Goal: Task Accomplishment & Management: Use online tool/utility

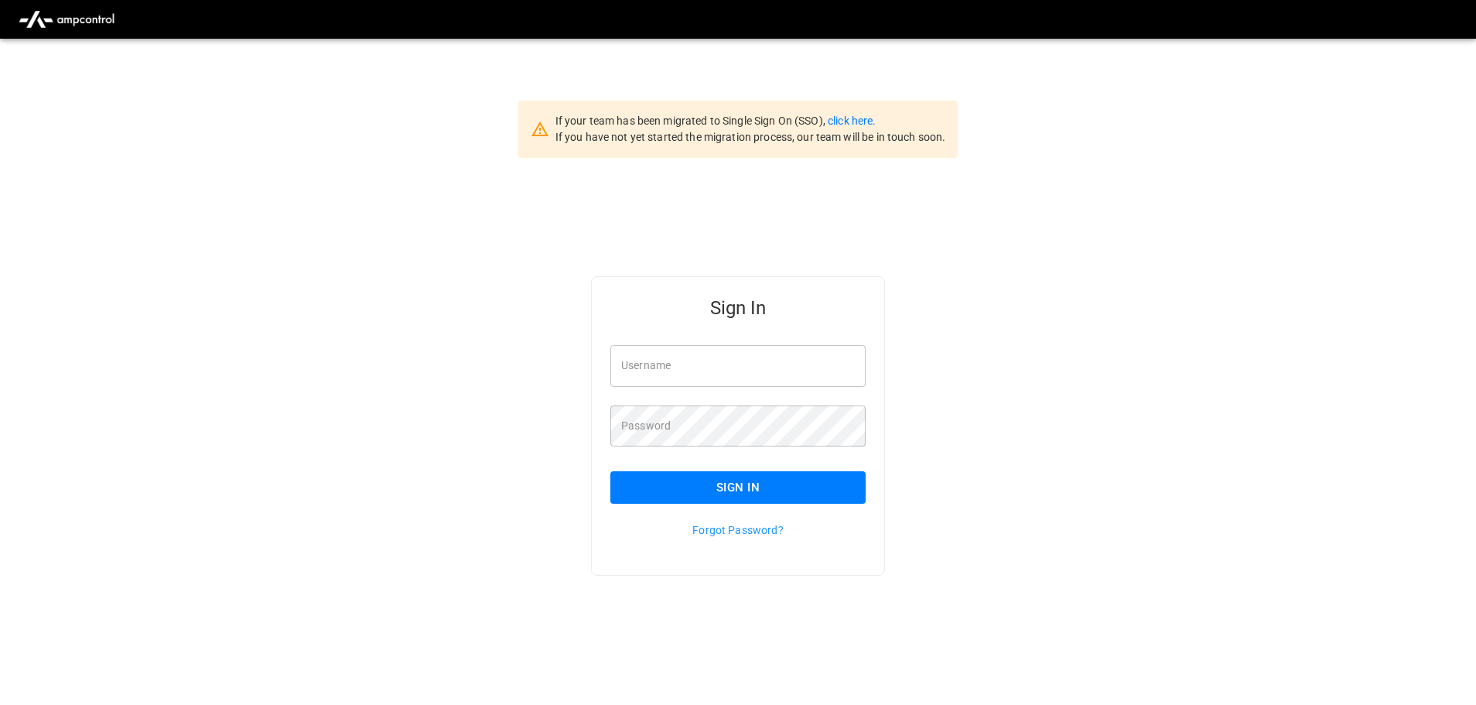
type input "**********"
click at [731, 367] on input "**********" at bounding box center [737, 365] width 255 height 41
click at [723, 487] on button "Sign In" at bounding box center [737, 487] width 255 height 32
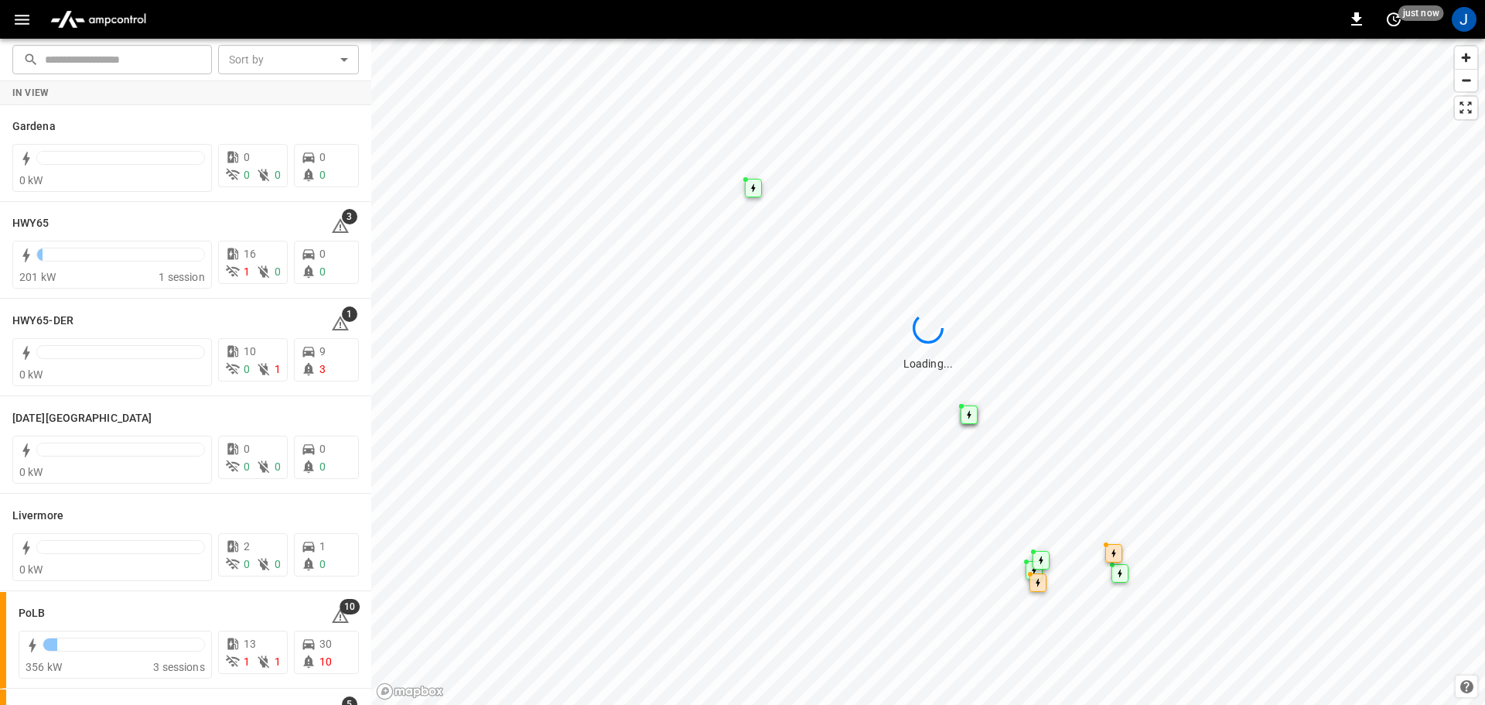
click at [12, 18] on icon "button" at bounding box center [21, 19] width 19 height 19
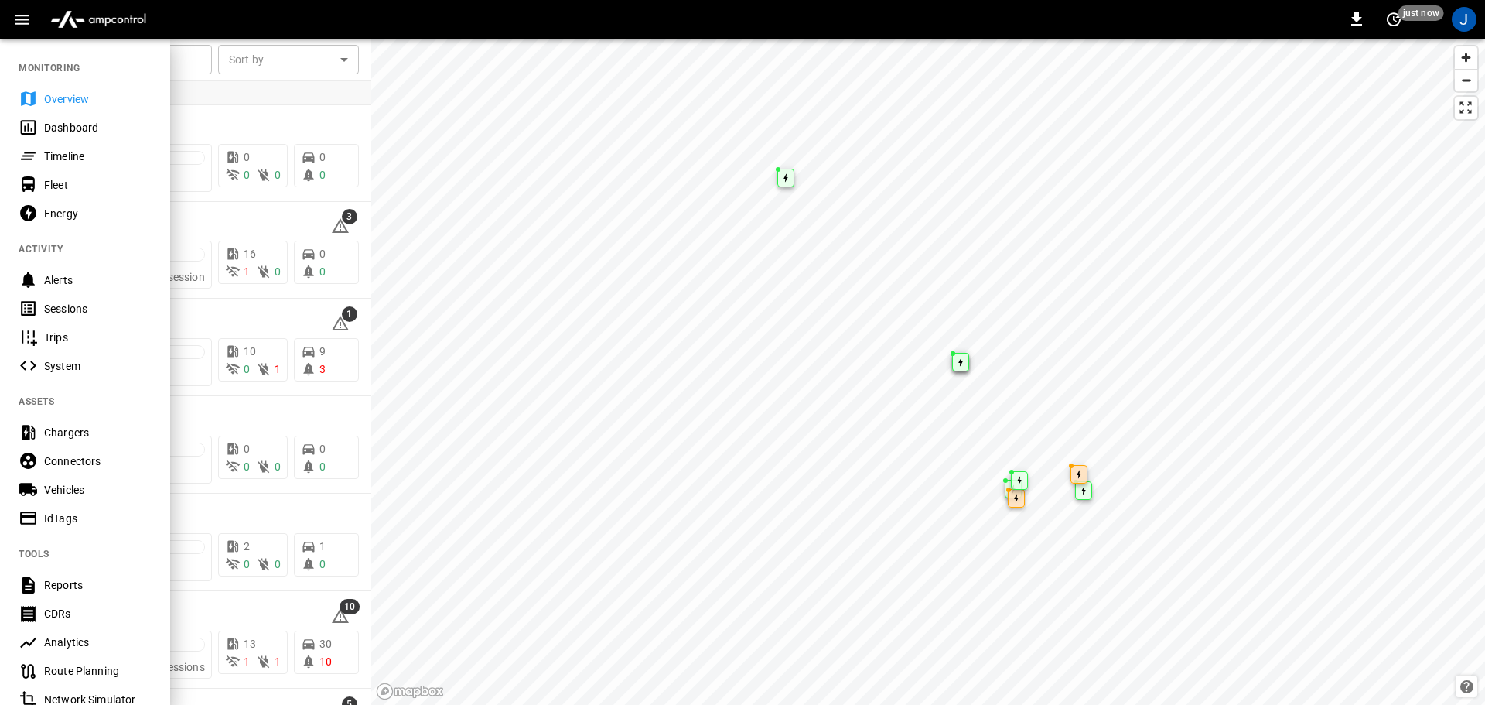
click at [73, 126] on div "Dashboard" at bounding box center [97, 127] width 107 height 15
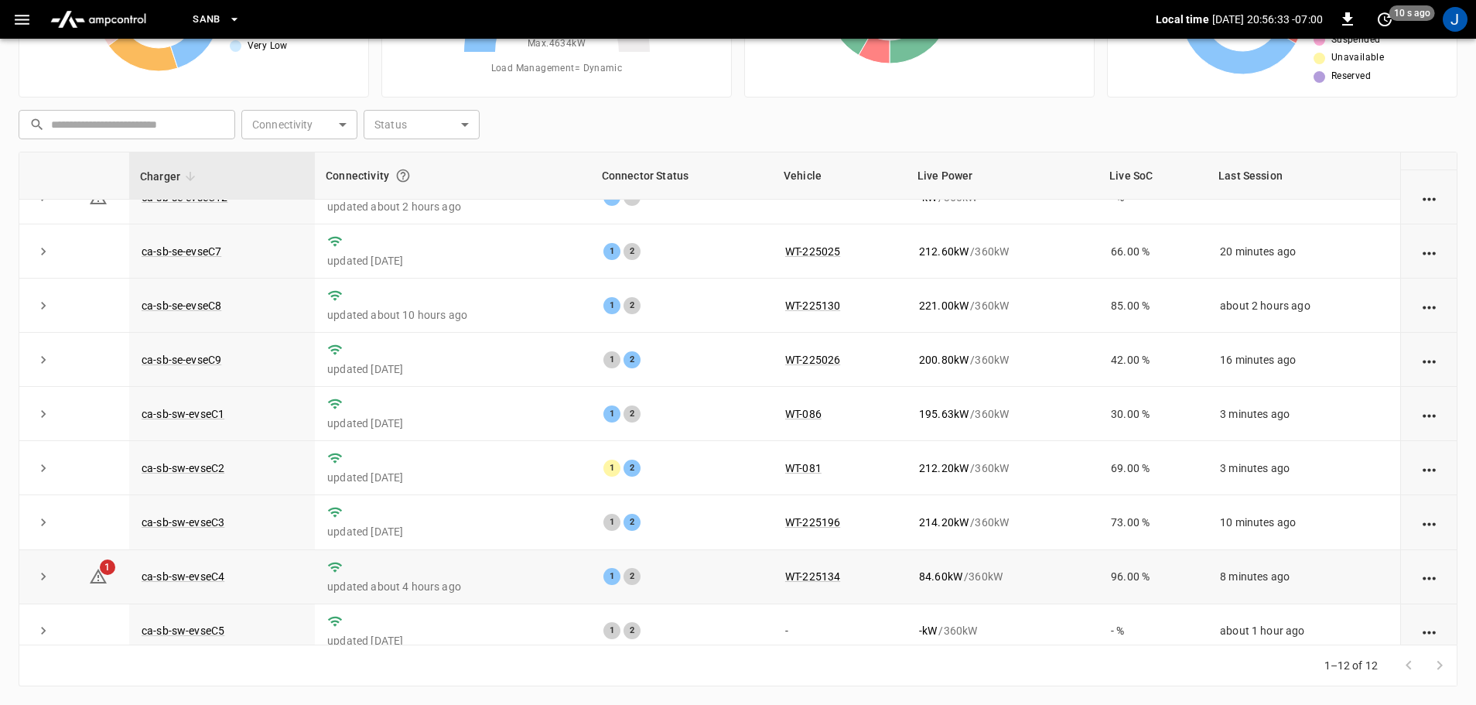
scroll to position [60, 0]
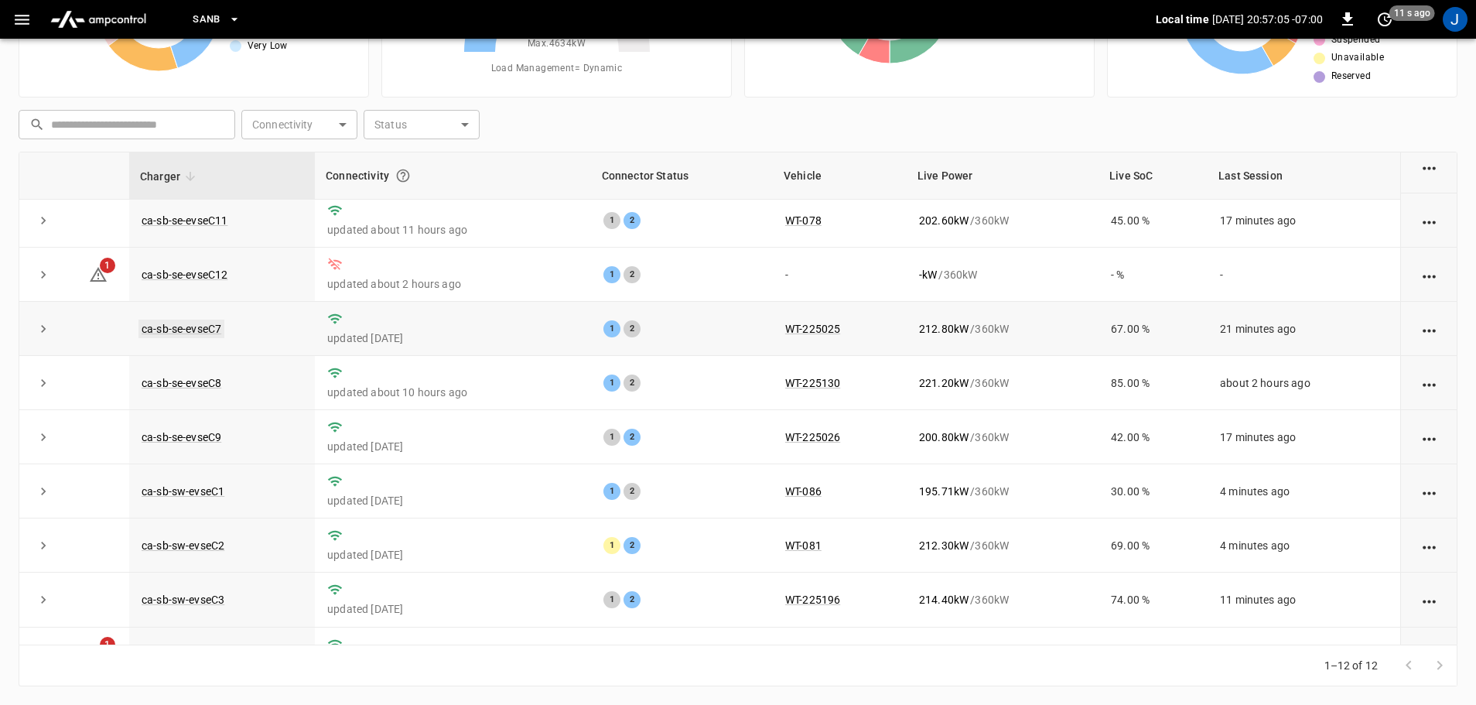
click at [178, 330] on link "ca-sb-se-evseC7" at bounding box center [181, 328] width 86 height 19
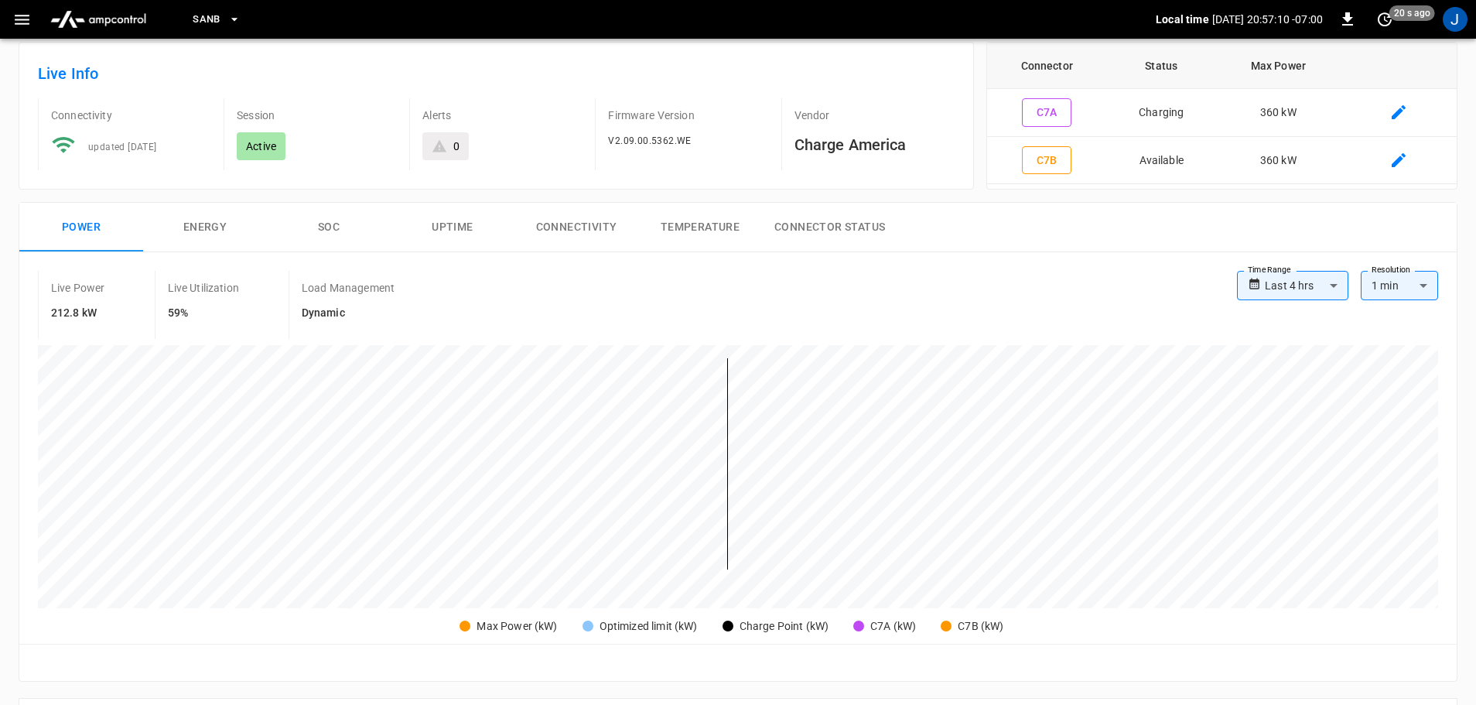
scroll to position [77, 0]
click at [21, 15] on icon "button" at bounding box center [22, 20] width 15 height 10
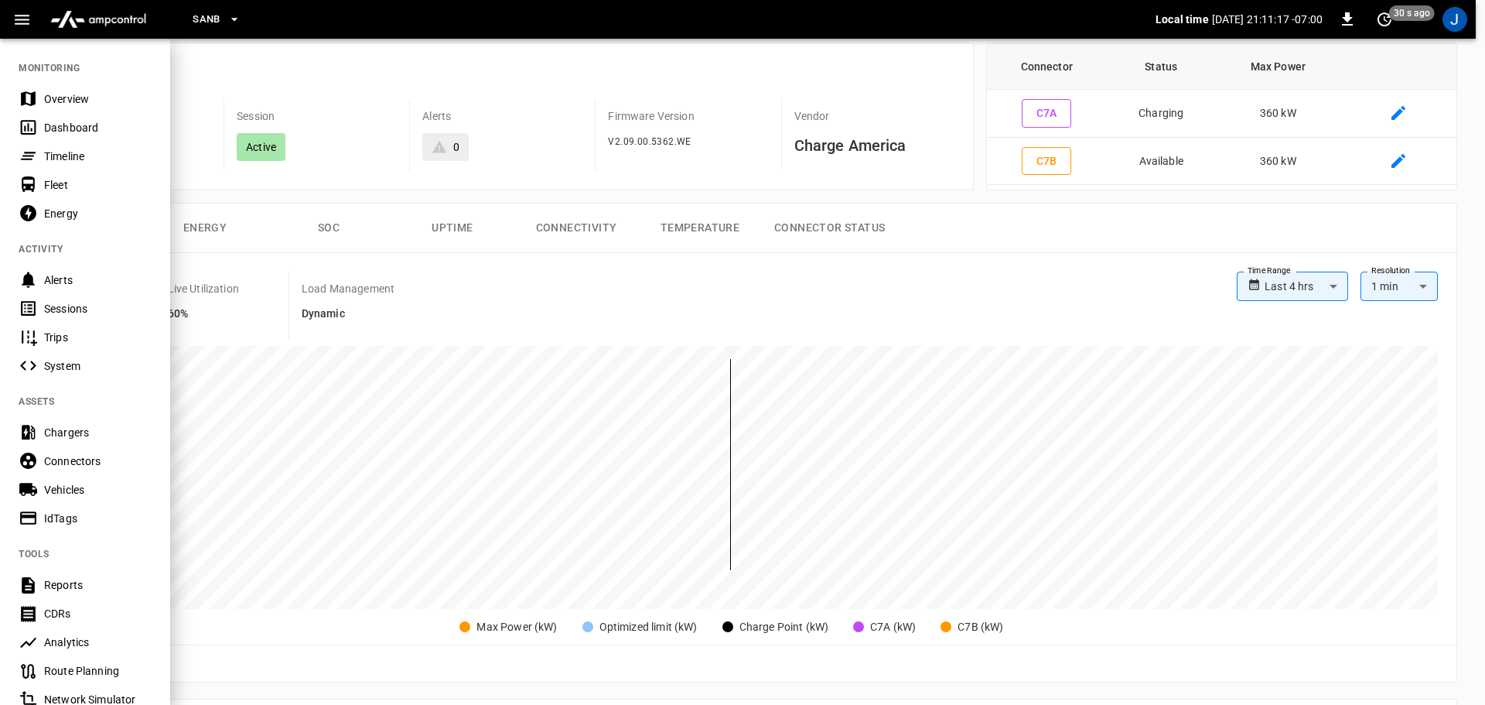
click at [61, 130] on div "Dashboard" at bounding box center [97, 127] width 107 height 15
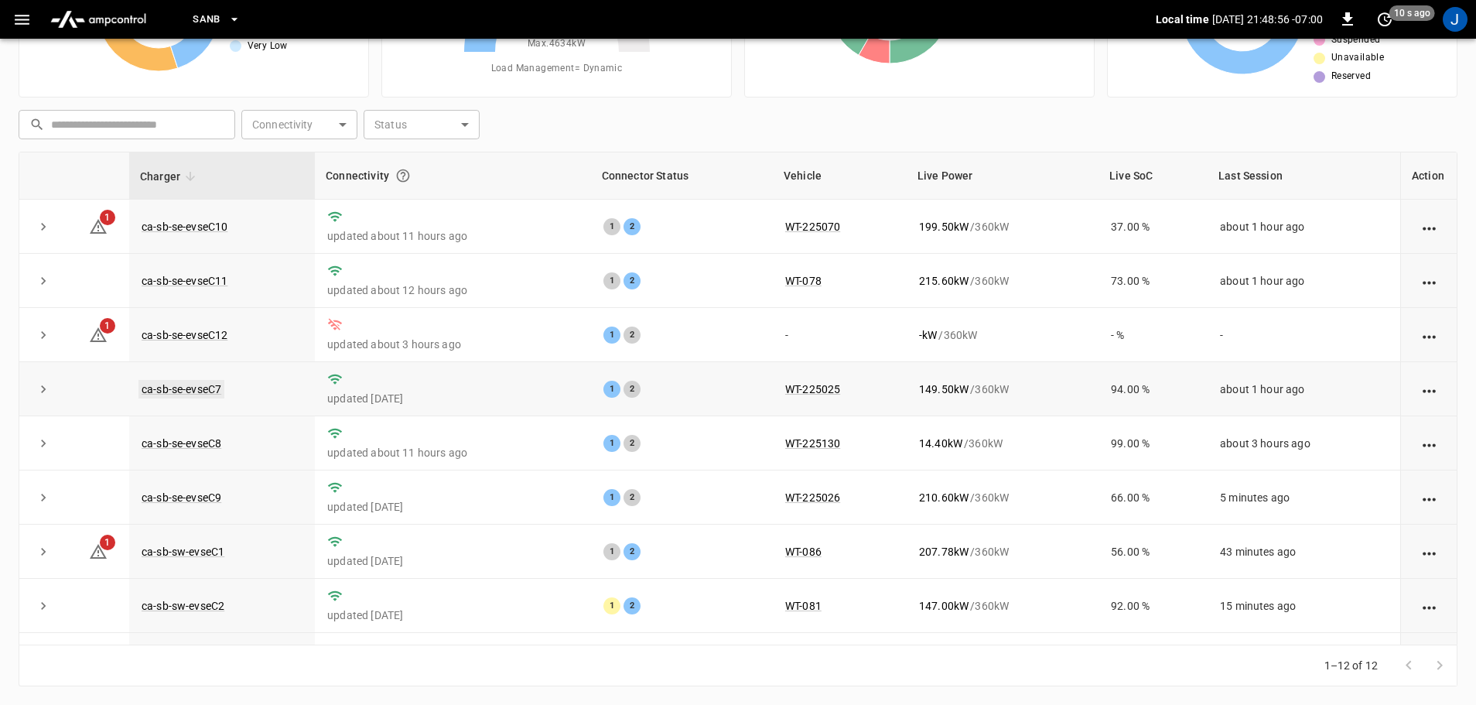
click at [193, 390] on link "ca-sb-se-evseC7" at bounding box center [181, 389] width 86 height 19
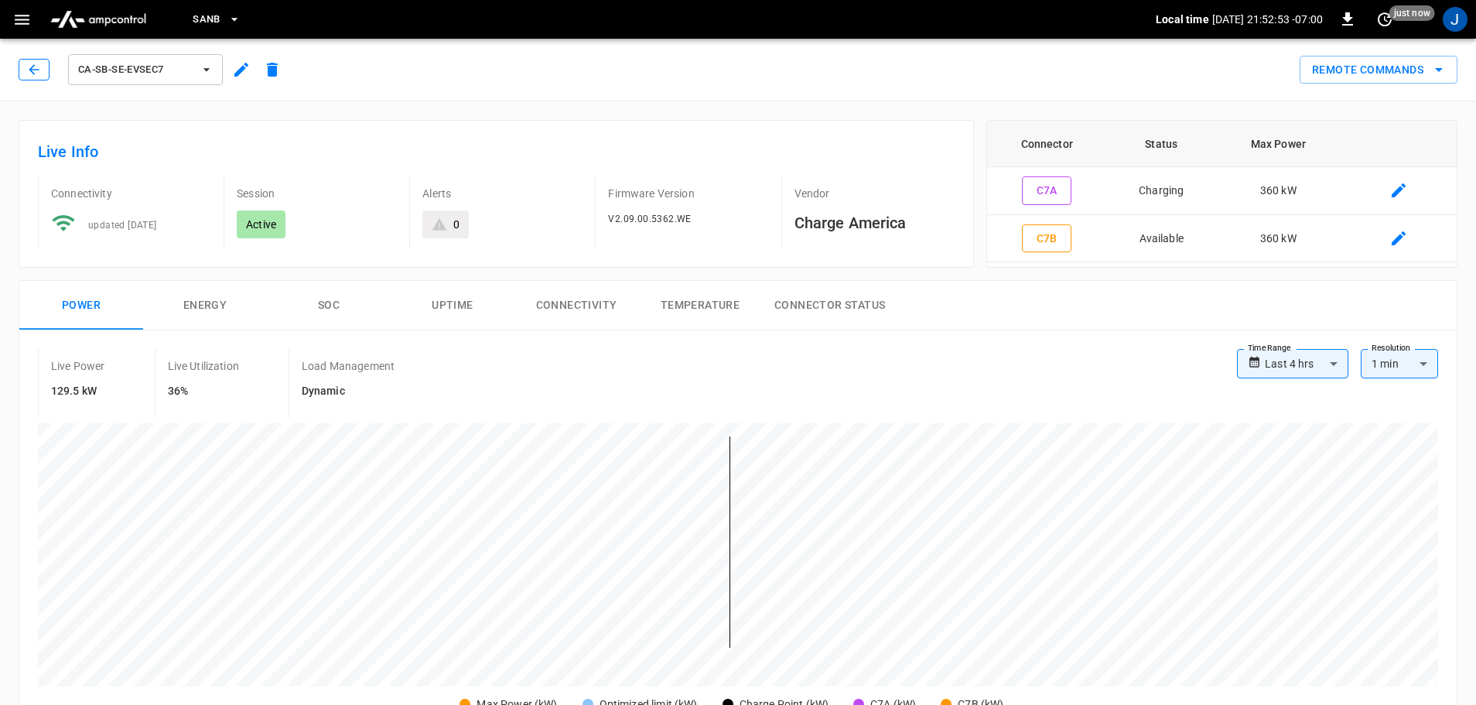
click at [28, 61] on button "button" at bounding box center [34, 70] width 31 height 22
